Goal: Task Accomplishment & Management: Manage account settings

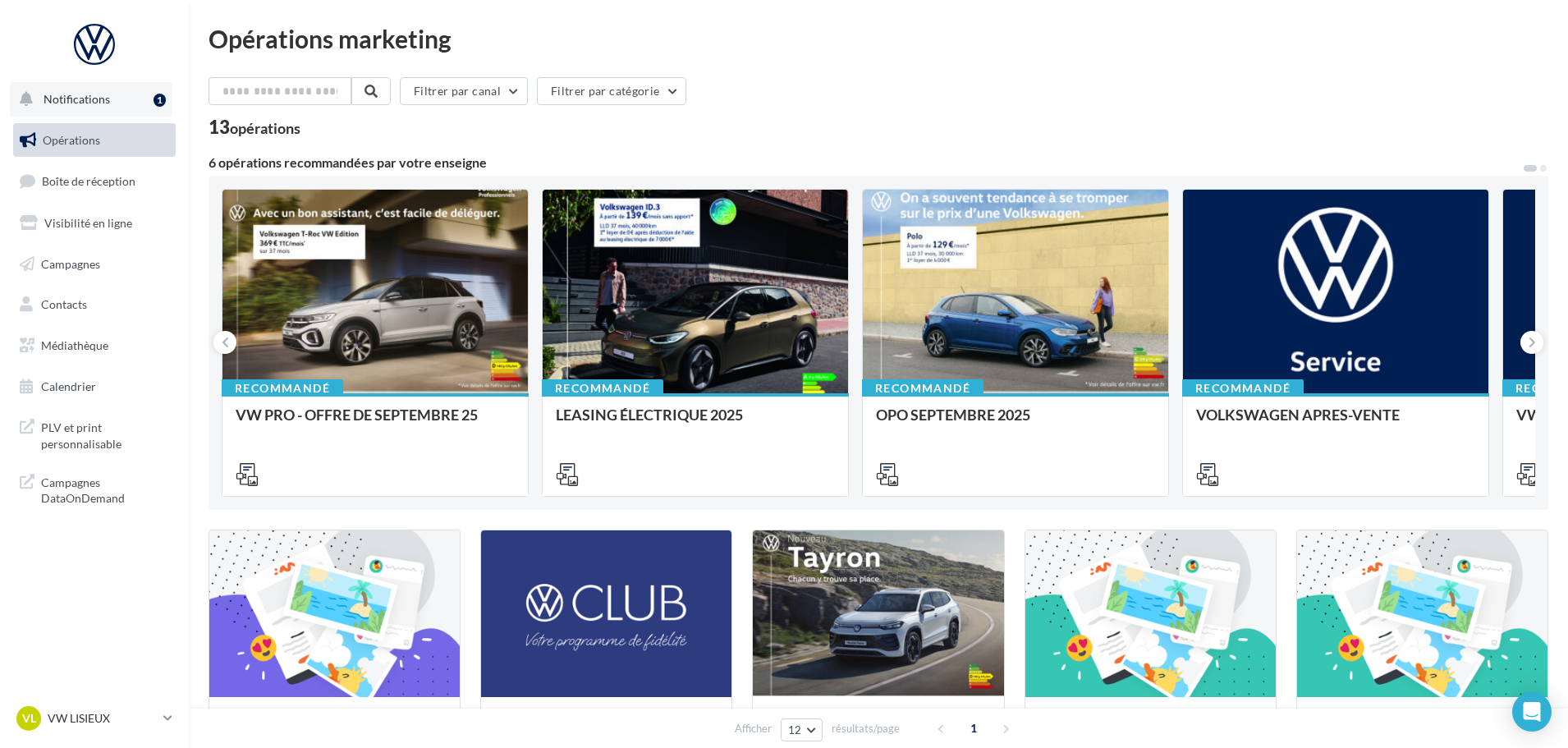
click at [111, 101] on button "Notifications 1" at bounding box center [91, 99] width 163 height 35
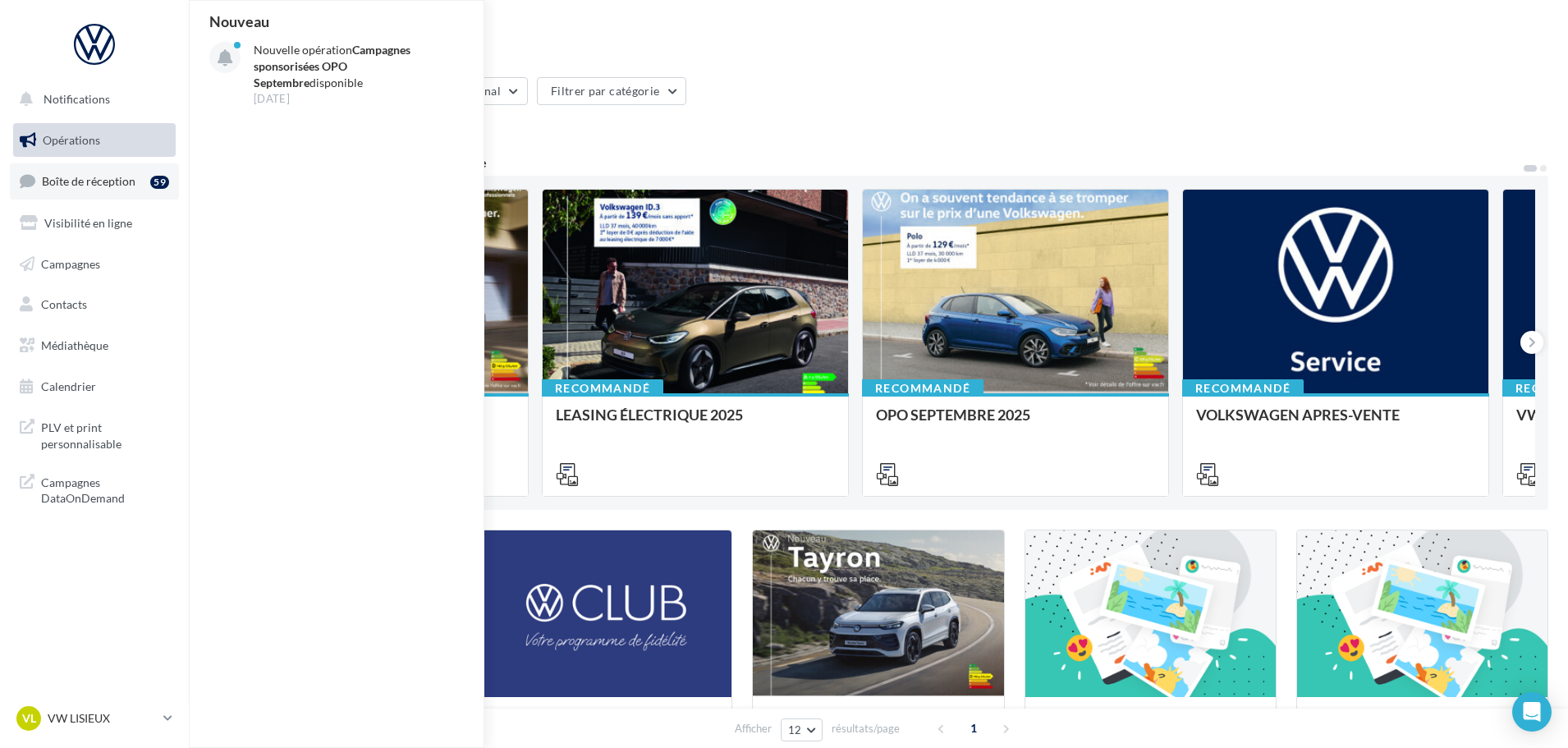
click at [110, 174] on span "Boîte de réception" at bounding box center [88, 181] width 93 height 13
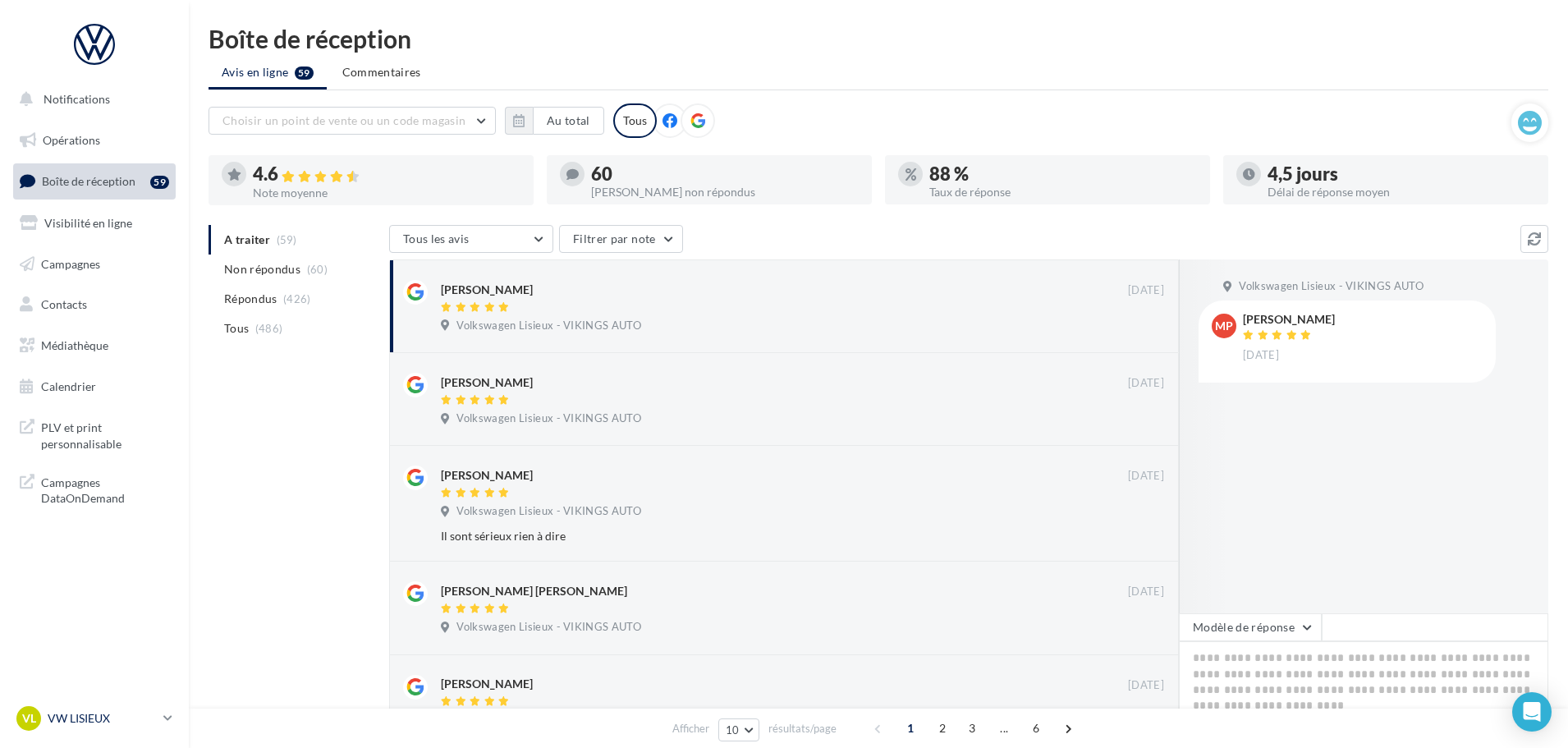
click at [82, 712] on p "VW LISIEUX" at bounding box center [101, 718] width 109 height 16
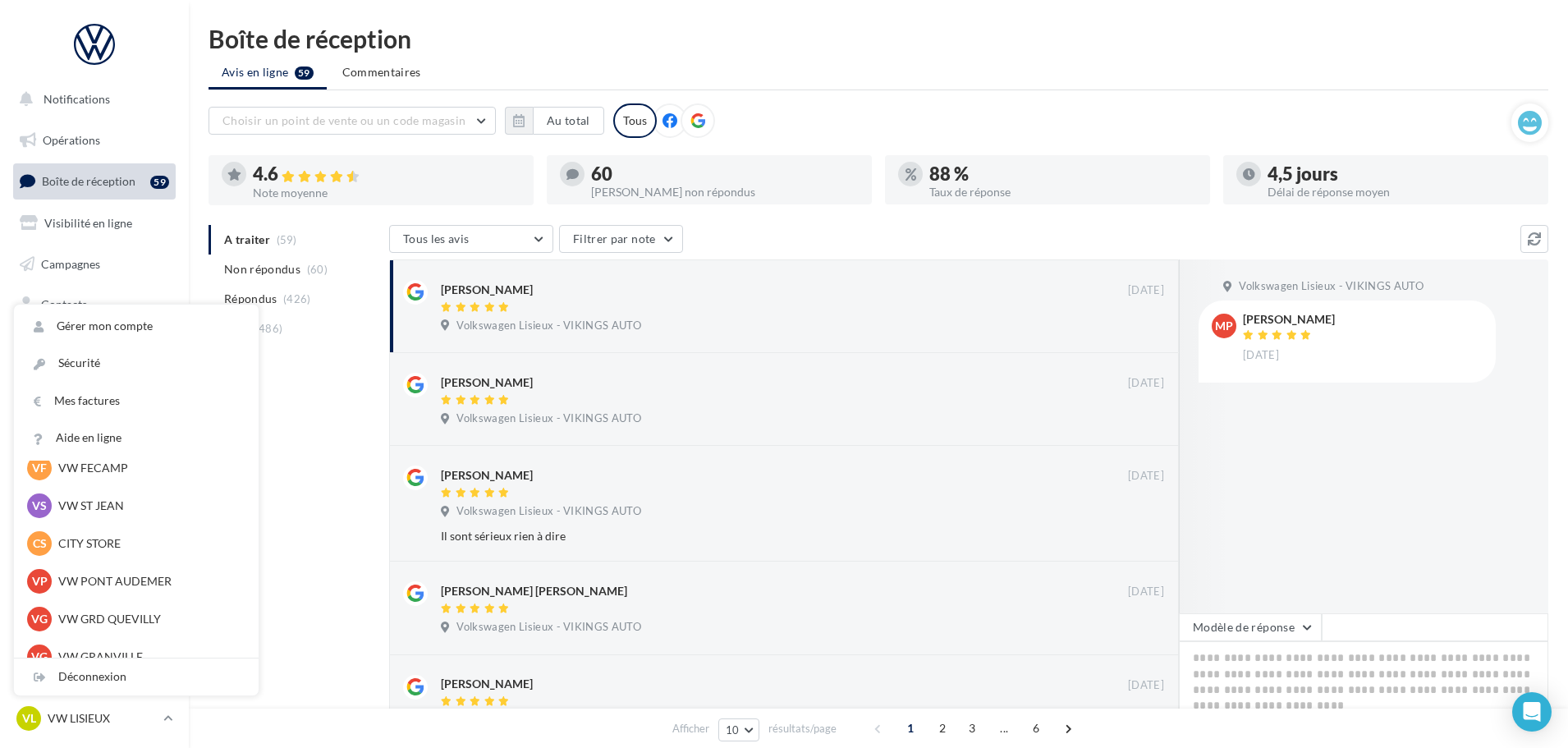
scroll to position [329, 0]
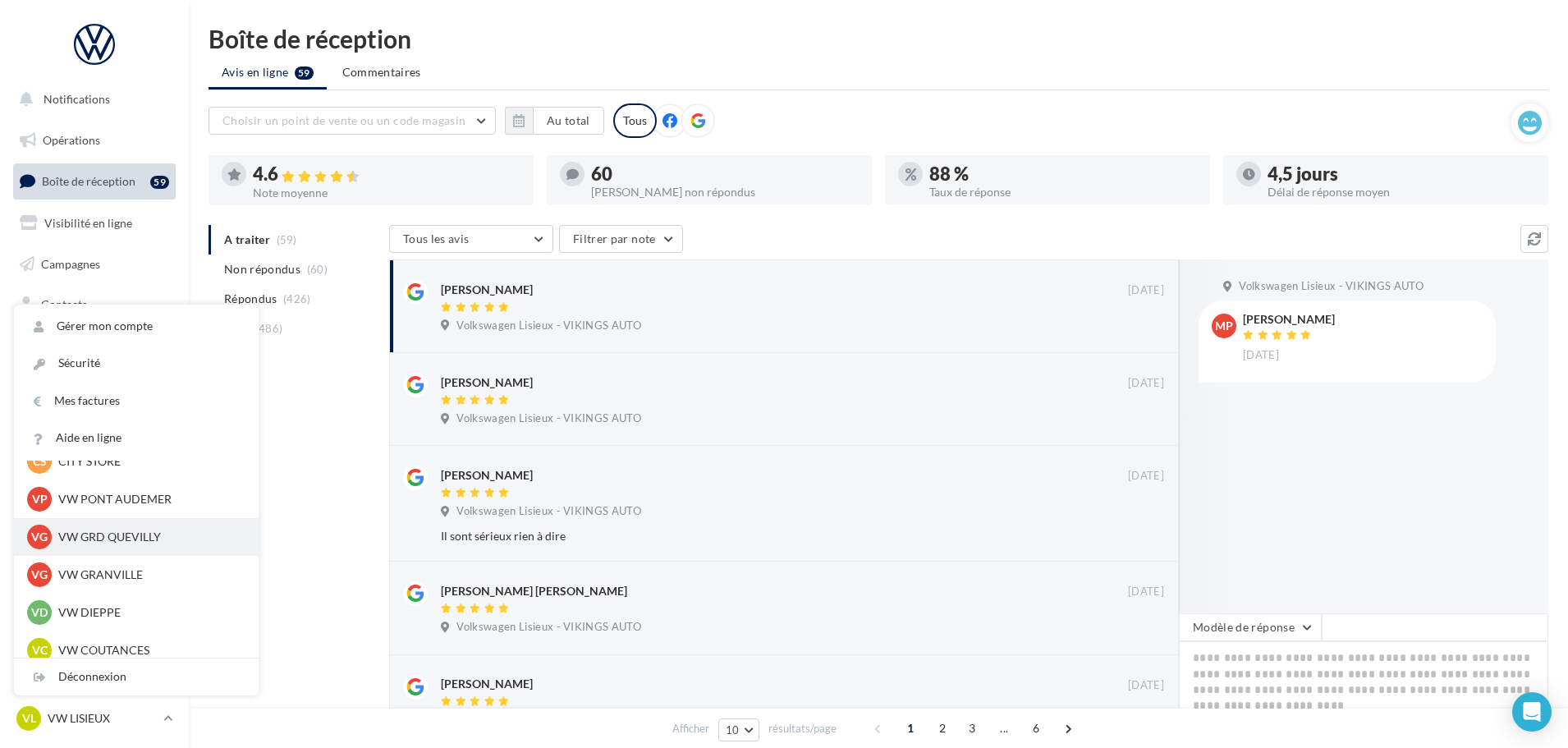
click at [124, 541] on p "VW GRD QUEVILLY" at bounding box center [147, 536] width 180 height 16
